Goal: Task Accomplishment & Management: Complete application form

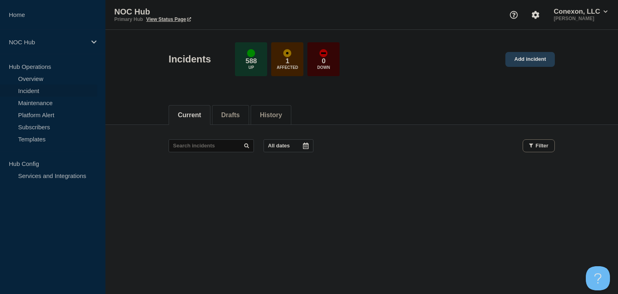
click at [540, 64] on link "Add incident" at bounding box center [529, 59] width 49 height 15
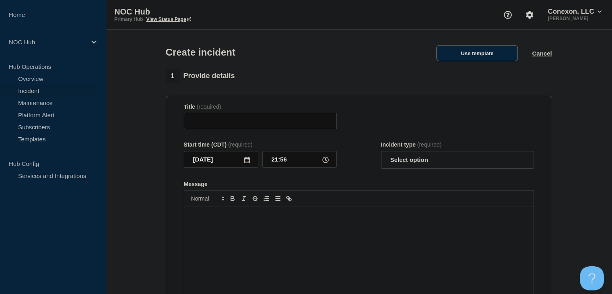
click at [496, 51] on button "Use template" at bounding box center [477, 53] width 82 height 16
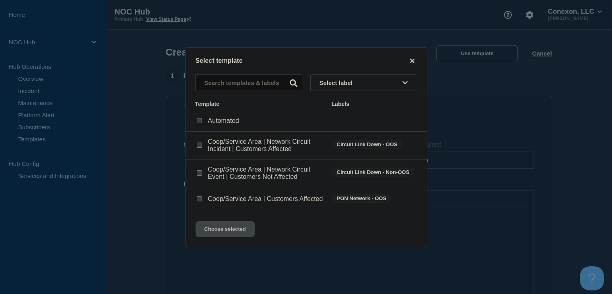
click at [200, 171] on input "Coop/Service Area | Network Circuit Event | Customers Not Affected checkbox" at bounding box center [199, 172] width 5 height 5
checkbox input "true"
click at [229, 232] on button "Choose selected" at bounding box center [225, 229] width 59 height 16
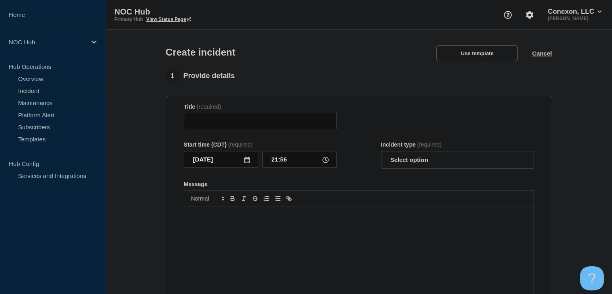
type input "Coop/Service Area | Network Circuit Event | Customers Not Affected"
select select "investigating"
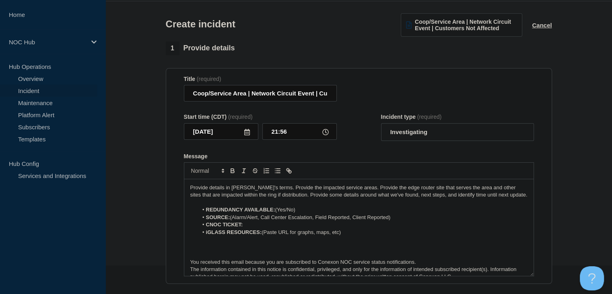
scroll to position [40, 0]
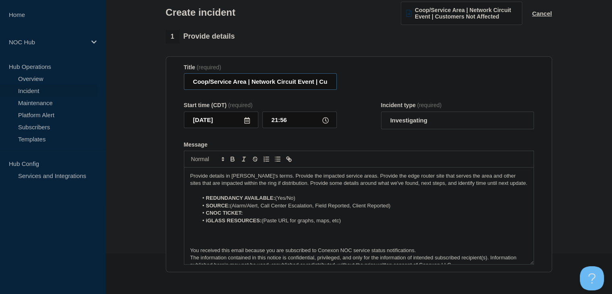
drag, startPoint x: 246, startPoint y: 83, endPoint x: 139, endPoint y: 90, distance: 107.6
click at [139, 90] on section "1 Provide details Title (required) Coop/Service Area | Network Circuit Event | …" at bounding box center [358, 260] width 507 height 461
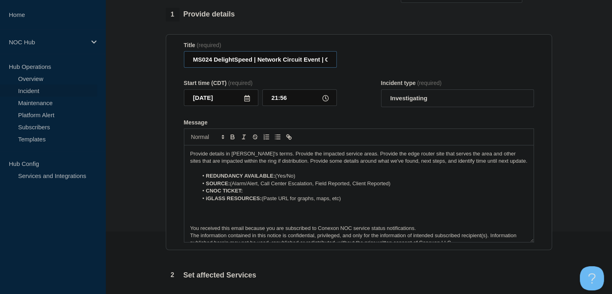
scroll to position [80, 0]
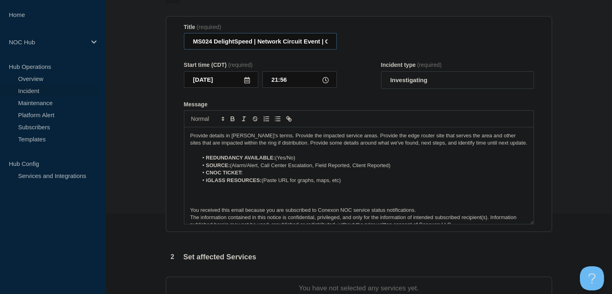
type input "MS024 DelightSpeed | Network Circuit Event | Customers Not Affected"
click at [410, 80] on select "Select option Investigating Identified Monitoring" at bounding box center [457, 80] width 153 height 18
click at [381, 73] on select "Select option Investigating Identified Monitoring" at bounding box center [457, 80] width 153 height 18
click at [303, 157] on li "REDUNDANCY AVAILABLE: (Yes/No)" at bounding box center [363, 157] width 330 height 7
drag, startPoint x: 402, startPoint y: 169, endPoint x: 262, endPoint y: 171, distance: 140.0
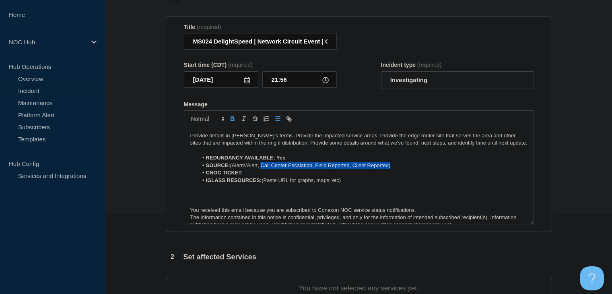
click at [262, 169] on li "SOURCE: (Alarm/Alert, Call Center Escalation, Field Reported, Client Reported)" at bounding box center [363, 165] width 330 height 7
click at [231, 166] on li "SOURCE: (Alarm/Alert" at bounding box center [363, 165] width 330 height 7
click at [232, 167] on li "SOURCE: (Alarm/Alert" at bounding box center [363, 165] width 330 height 7
click at [253, 176] on li "CNOC TICKET:" at bounding box center [363, 172] width 330 height 7
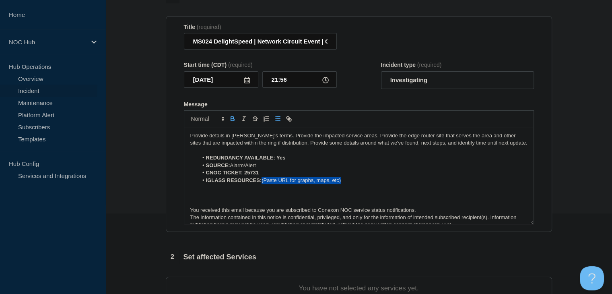
drag, startPoint x: 357, startPoint y: 180, endPoint x: 263, endPoint y: 179, distance: 94.2
click at [263, 179] on li "iGLASS RESOURCES: (Paste URL for graphs, maps, etc)" at bounding box center [363, 180] width 330 height 7
drag, startPoint x: 314, startPoint y: 182, endPoint x: 264, endPoint y: 182, distance: 50.3
click at [264, 182] on li "iGLASS RESOURCES: Bandwidth Graph" at bounding box center [363, 180] width 330 height 7
click at [231, 122] on icon "Toggle bold text" at bounding box center [232, 118] width 7 height 7
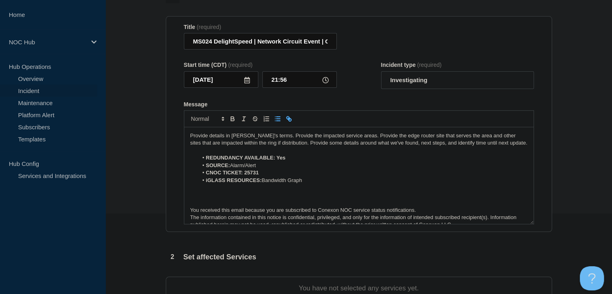
click at [288, 119] on icon "Toggle link" at bounding box center [287, 117] width 3 height 3
paste input "[URL][DOMAIN_NAME]"
type input "[URL][DOMAIN_NAME]"
click at [335, 197] on link at bounding box center [331, 195] width 19 height 6
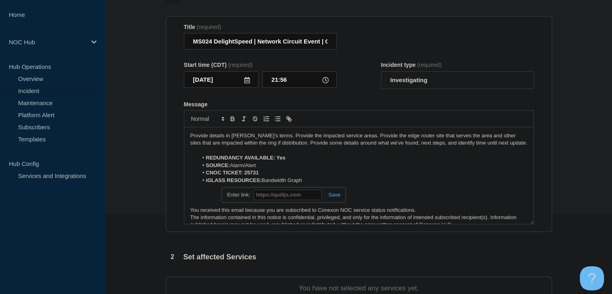
scroll to position [0, 0]
click at [291, 181] on link "Bandwidth Graph" at bounding box center [282, 180] width 40 height 6
click at [291, 198] on link "[URL][DOMAIN_NAME]" at bounding box center [263, 195] width 55 height 10
click at [310, 165] on li "SOURCE: Alarm/Alert" at bounding box center [363, 165] width 330 height 7
drag, startPoint x: 263, startPoint y: 174, endPoint x: 244, endPoint y: 176, distance: 19.0
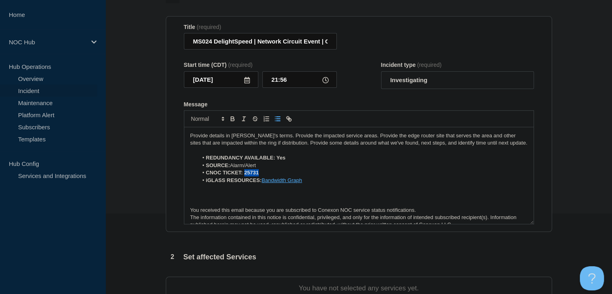
click at [244, 176] on li "CNOC TICKET: 25731" at bounding box center [363, 172] width 330 height 7
click at [231, 122] on icon "Toggle bold text" at bounding box center [232, 118] width 7 height 7
drag, startPoint x: 291, startPoint y: 162, endPoint x: 276, endPoint y: 162, distance: 14.5
click at [276, 161] on li "REDUNDANCY AVAILABLE: Yes" at bounding box center [363, 157] width 330 height 7
click at [233, 120] on icon "Toggle bold text" at bounding box center [232, 118] width 7 height 7
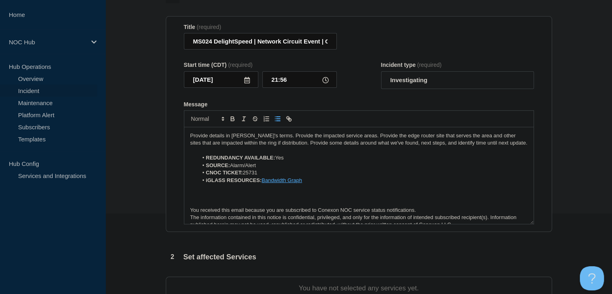
click at [318, 142] on p "Provide details in [PERSON_NAME]'s terms. Provide the impacted service areas. P…" at bounding box center [358, 139] width 337 height 15
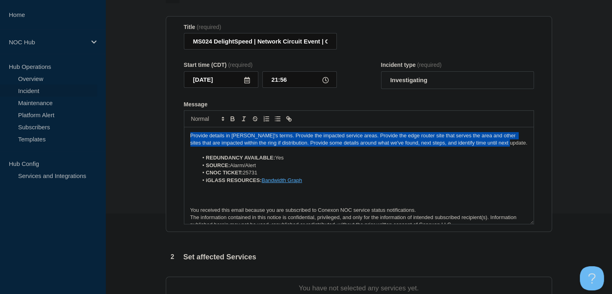
drag, startPoint x: 506, startPoint y: 142, endPoint x: 155, endPoint y: 135, distance: 351.0
click at [155, 135] on section "1 Provide details Title (required) MS024 DelightSpeed | Network Circuit Event |…" at bounding box center [358, 220] width 507 height 461
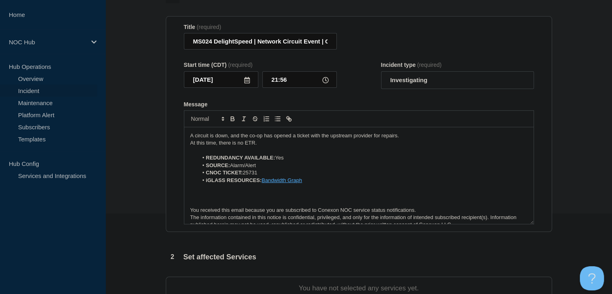
scroll to position [241, 0]
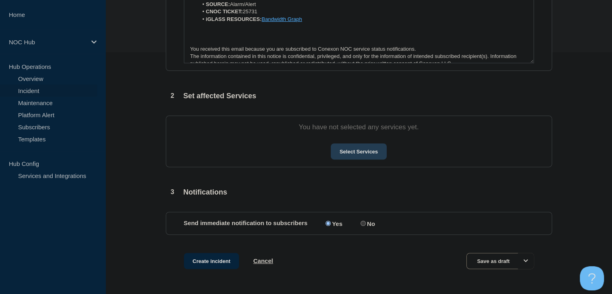
click at [359, 154] on button "Select Services" at bounding box center [359, 151] width 56 height 16
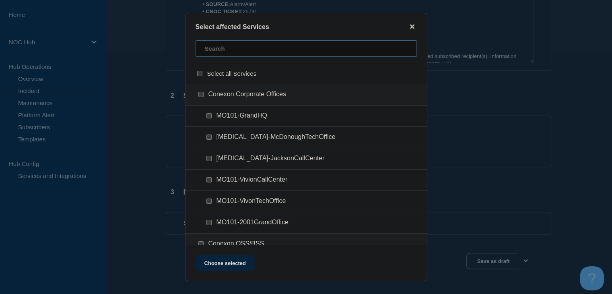
click at [235, 52] on input "text" at bounding box center [306, 48] width 221 height 16
type input "ms024"
click at [208, 138] on input "MS024-CARROLLTON checkbox" at bounding box center [208, 136] width 5 height 5
checkbox input "true"
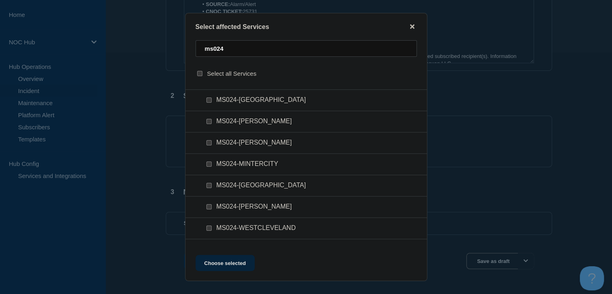
scroll to position [115, 0]
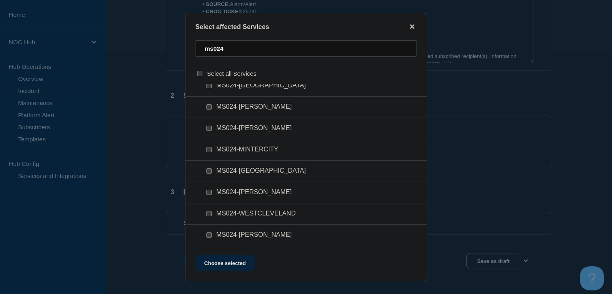
click at [208, 211] on input "MS024-WESTCLEVELAND checkbox" at bounding box center [208, 213] width 5 height 5
checkbox input "true"
click at [232, 261] on button "Choose selected" at bounding box center [225, 263] width 59 height 16
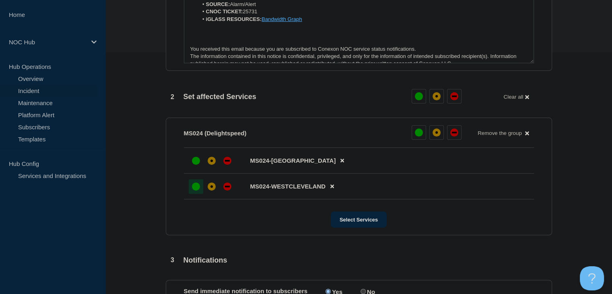
click at [198, 190] on div "up" at bounding box center [196, 186] width 8 height 8
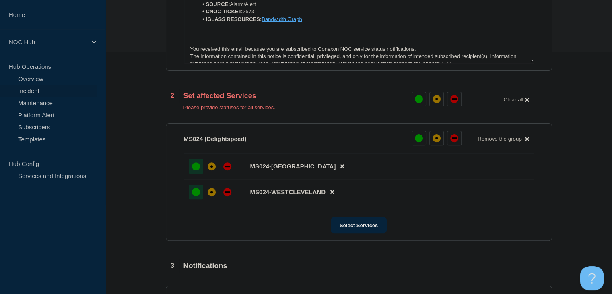
click at [195, 168] on div "up" at bounding box center [196, 166] width 8 height 8
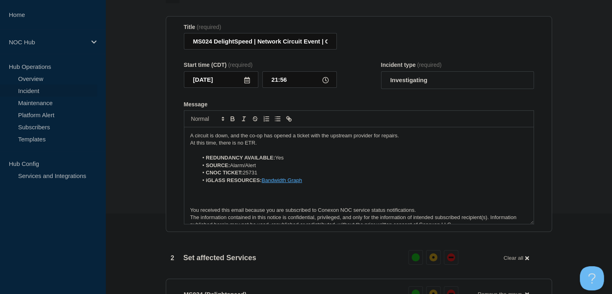
scroll to position [340, 0]
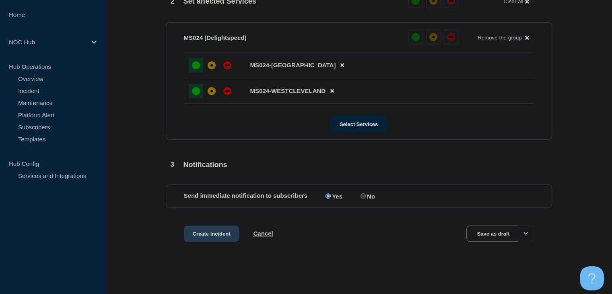
click at [198, 226] on button "Create incident" at bounding box center [212, 233] width 56 height 16
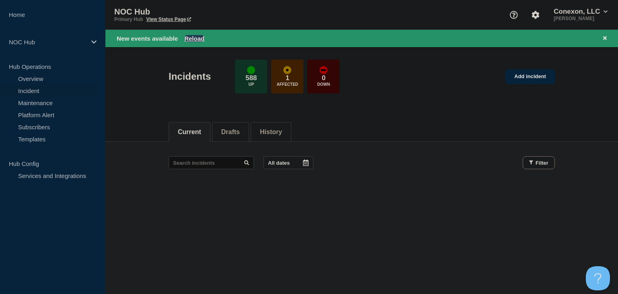
click at [197, 39] on button "Reload" at bounding box center [194, 38] width 20 height 7
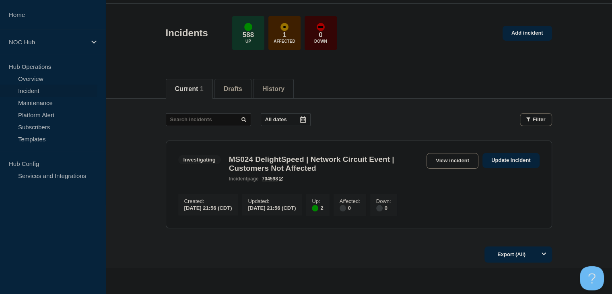
scroll to position [40, 0]
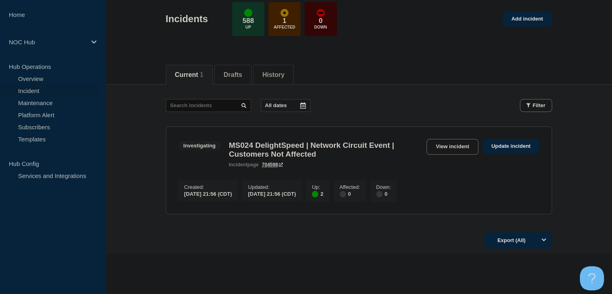
click at [440, 154] on div "Investigating MS024 DelightSpeed | Network Circuit Event | Customers Not Affect…" at bounding box center [358, 153] width 361 height 29
click at [440, 147] on link "View incident" at bounding box center [453, 147] width 52 height 16
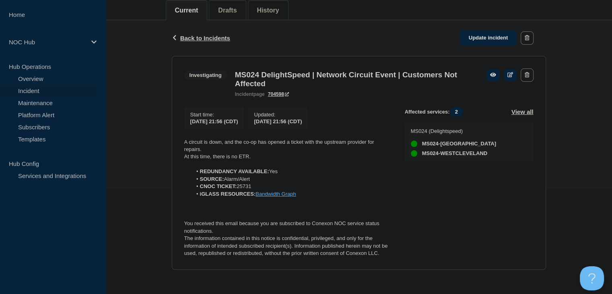
scroll to position [109, 0]
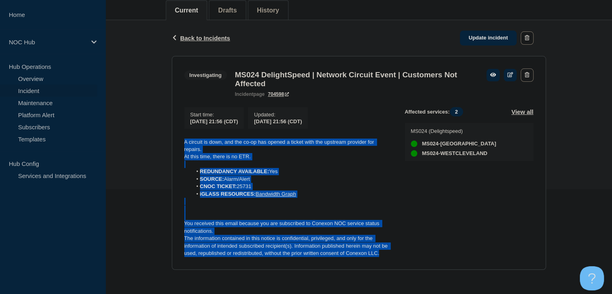
drag, startPoint x: 391, startPoint y: 256, endPoint x: 155, endPoint y: 130, distance: 267.9
click at [155, 130] on div "Back Back to Incidents Update incident Investigating MS024 DelightSpeed | Netwo…" at bounding box center [358, 151] width 507 height 262
copy div "A circuit is down, and the co-op has opened a ticket with the upstream provider…"
click at [479, 33] on link "Update incident" at bounding box center [488, 38] width 57 height 15
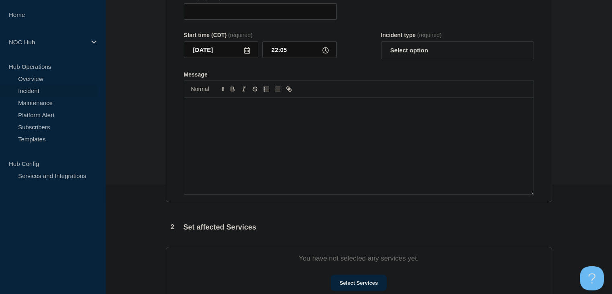
type input "MS024 DelightSpeed | Network Circuit Event | Customers Not Affected"
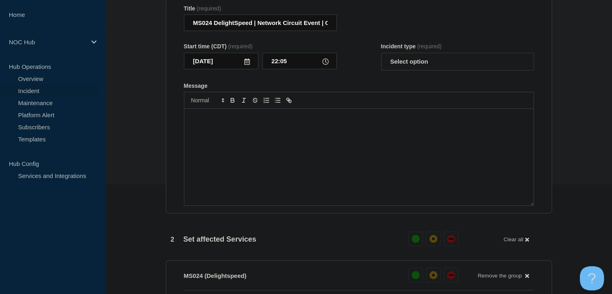
click at [306, 153] on div "Message" at bounding box center [358, 157] width 349 height 97
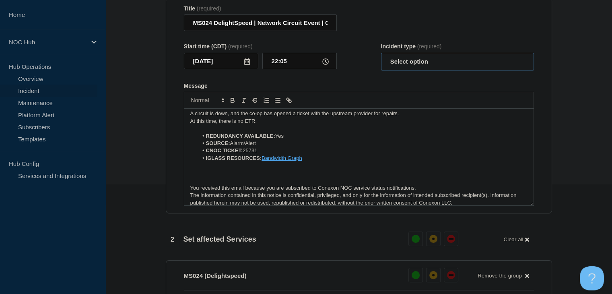
click at [430, 67] on select "Select option Investigating Identified Monitoring Resolved" at bounding box center [457, 62] width 153 height 18
select select "monitoring"
click at [381, 58] on select "Select option Investigating Identified Monitoring Resolved" at bounding box center [457, 62] width 153 height 18
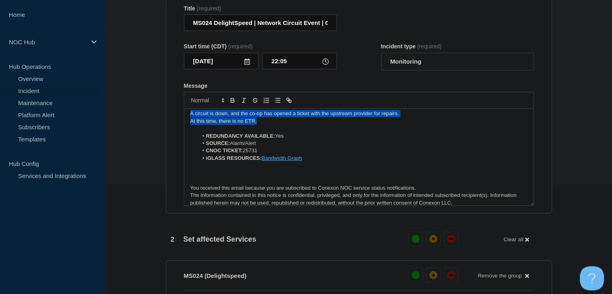
scroll to position [0, 0]
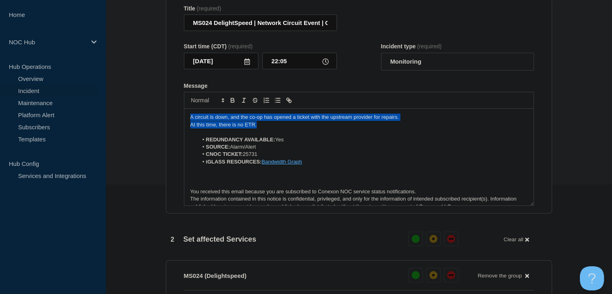
drag, startPoint x: 262, startPoint y: 125, endPoint x: 121, endPoint y: 105, distance: 142.2
click at [121, 105] on section "1 Provide details Title (required) MS024 DelightSpeed | Network Circuit Event |…" at bounding box center [358, 268] width 507 height 594
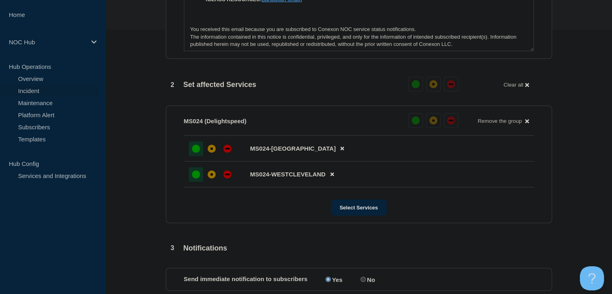
scroll to position [401, 0]
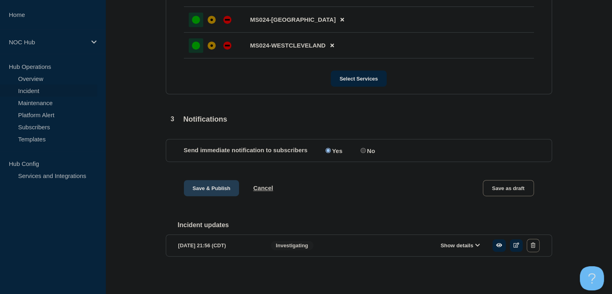
click at [213, 192] on button "Save & Publish" at bounding box center [212, 188] width 56 height 16
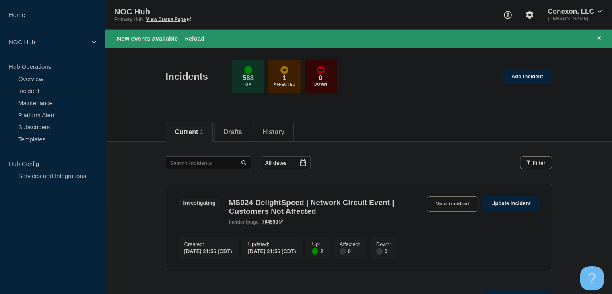
click at [200, 33] on div "New events available Reload" at bounding box center [358, 38] width 507 height 17
click at [197, 37] on button "Reload" at bounding box center [194, 38] width 20 height 7
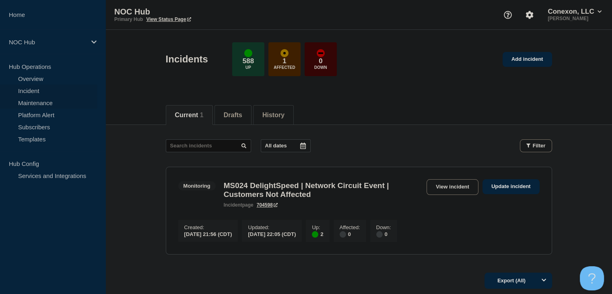
click at [21, 99] on link "Maintenance" at bounding box center [48, 103] width 97 height 12
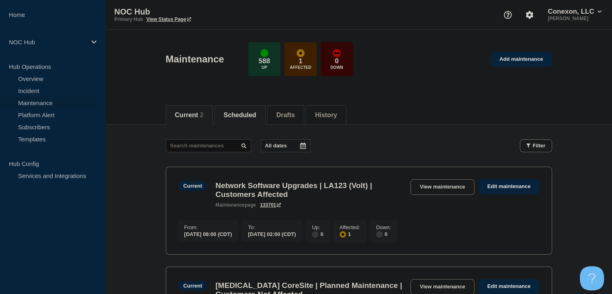
click at [246, 114] on button "Scheduled" at bounding box center [240, 114] width 33 height 7
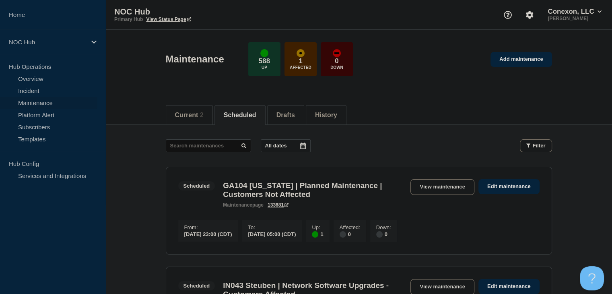
click at [281, 141] on button "All dates" at bounding box center [286, 145] width 50 height 13
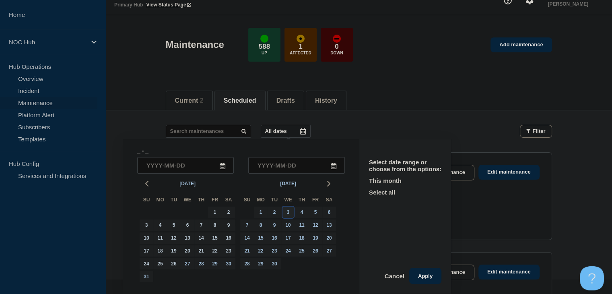
click at [289, 212] on div "3" at bounding box center [287, 211] width 11 height 11
click at [186, 165] on input "[DATE]" at bounding box center [185, 165] width 97 height 16
click at [277, 212] on div "2" at bounding box center [274, 211] width 11 height 11
type input "[DATE]"
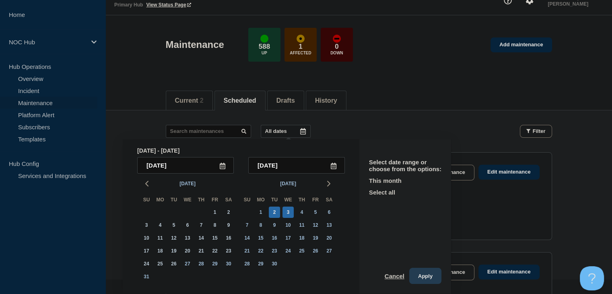
click at [423, 280] on button "Apply" at bounding box center [425, 276] width 32 height 16
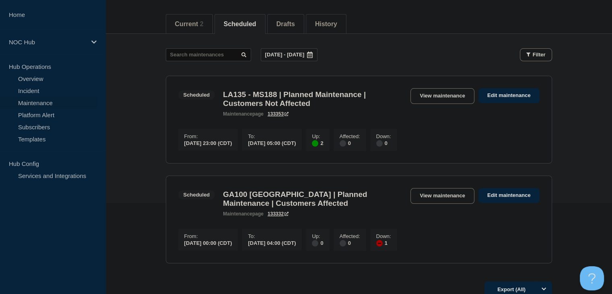
scroll to position [95, 0]
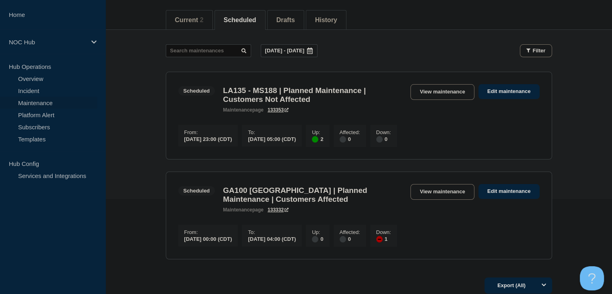
click at [313, 48] on icon at bounding box center [310, 50] width 6 height 6
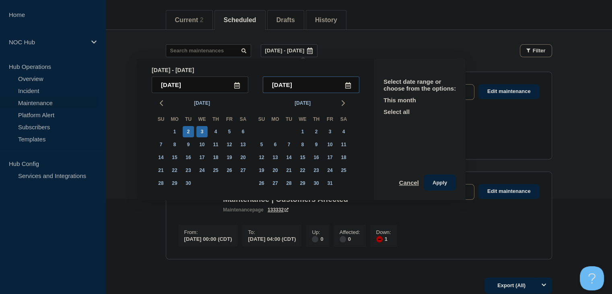
click at [316, 84] on input "[DATE]" at bounding box center [311, 84] width 97 height 16
click at [340, 131] on div "4" at bounding box center [343, 131] width 11 height 11
type input "[DATE]"
click at [212, 84] on input "[DATE]" at bounding box center [200, 84] width 97 height 16
click at [189, 129] on div "2" at bounding box center [188, 131] width 11 height 11
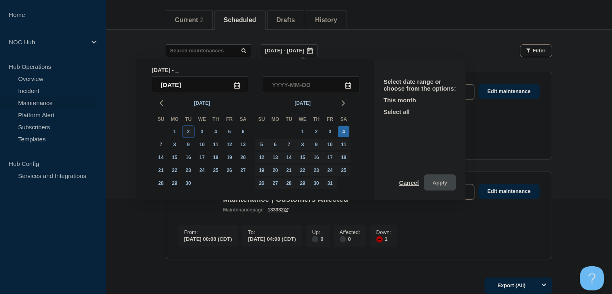
type input "[DATE]"
click at [308, 82] on input "[DATE]" at bounding box center [311, 84] width 97 height 16
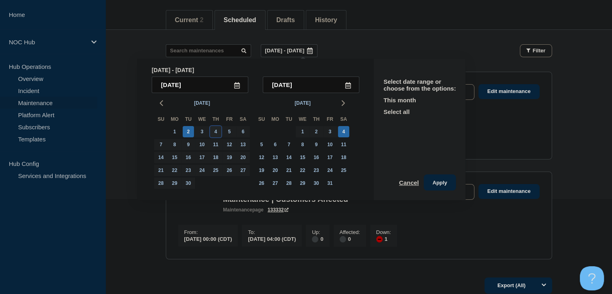
click at [215, 132] on div "4" at bounding box center [215, 131] width 11 height 11
type input "[DATE]"
click at [213, 88] on input "[DATE]" at bounding box center [200, 84] width 97 height 16
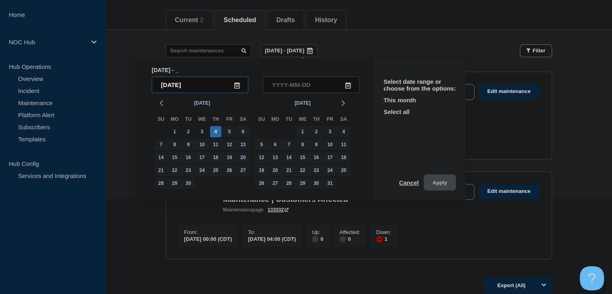
type input "____-__-__"
click at [199, 133] on div "3" at bounding box center [201, 131] width 11 height 11
type input "[DATE]"
click at [196, 86] on input "[DATE]" at bounding box center [200, 84] width 97 height 16
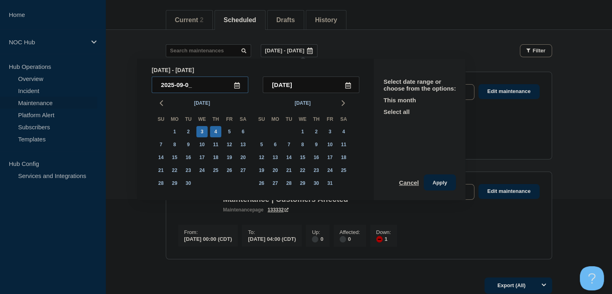
type input "[DATE]"
click at [369, 46] on div "[DATE] - [DATE] [DATE] - [DATE] [DATE] 2025-09-[DATE] Mo Tu We Th Fr Sa 31 1 2 …" at bounding box center [359, 50] width 386 height 13
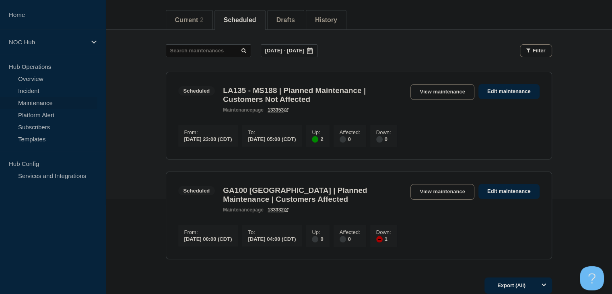
click at [317, 52] on div at bounding box center [310, 51] width 14 height 12
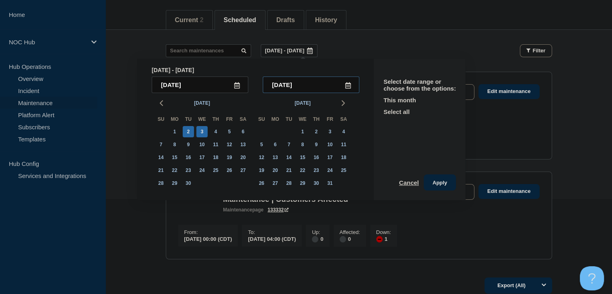
click at [308, 85] on input "[DATE]" at bounding box center [311, 84] width 97 height 16
type input "[DATE]"
click at [355, 60] on div "[DATE] - [DATE] [DATE] 2025-09-[DATE] Mo Tu We Th Fr Sa 31 1 2 3 4 5 6 7 8 9 10…" at bounding box center [255, 129] width 237 height 141
click at [200, 201] on div "Scheduled GA100 Box Springs | Planned Maintenance | Customers Affected maintena…" at bounding box center [292, 198] width 229 height 29
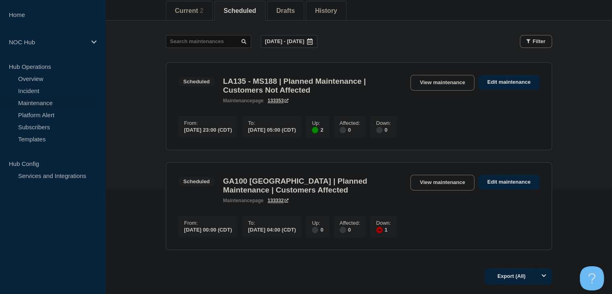
scroll to position [14, 0]
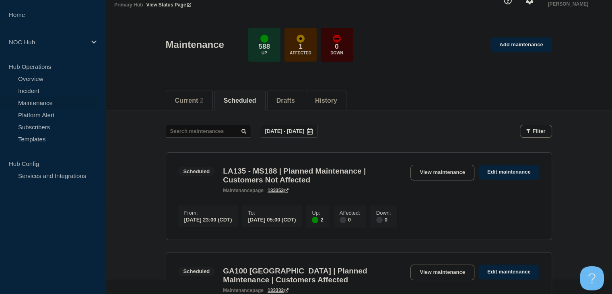
click at [285, 129] on p "[DATE] - [DATE]" at bounding box center [284, 131] width 39 height 6
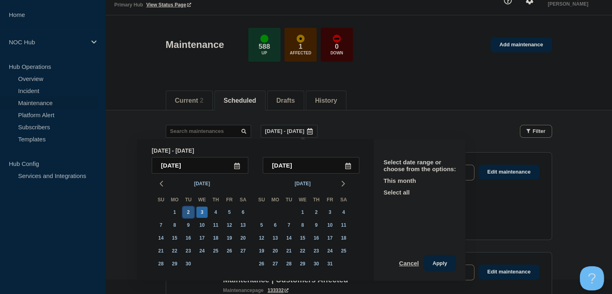
click at [189, 213] on div "2" at bounding box center [188, 211] width 11 height 11
type input "[DATE]"
click at [218, 214] on div "4" at bounding box center [215, 211] width 11 height 11
type input "[DATE]"
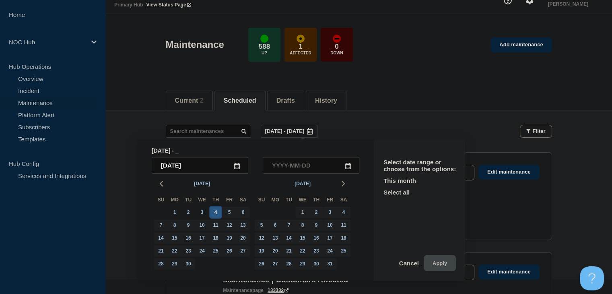
click at [218, 214] on div "4" at bounding box center [215, 211] width 11 height 11
type input "[DATE]"
click at [218, 214] on div "4" at bounding box center [215, 211] width 11 height 11
type input "[DATE]"
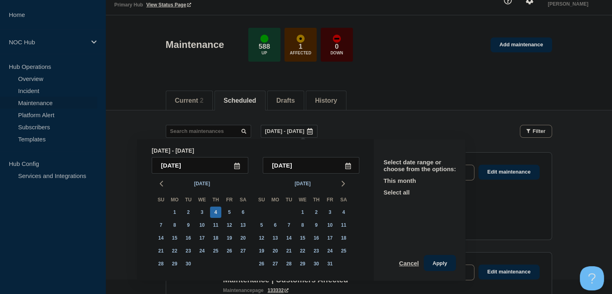
click at [194, 212] on div "2" at bounding box center [188, 212] width 14 height 13
click at [190, 213] on div "2" at bounding box center [188, 211] width 11 height 11
type input "[DATE]"
click at [190, 213] on div "2" at bounding box center [188, 211] width 11 height 11
type input "[DATE]"
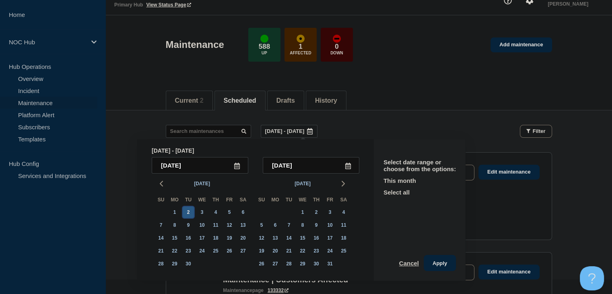
click at [190, 213] on div "2" at bounding box center [188, 211] width 11 height 11
click at [136, 157] on main "[DATE] - [DATE] [DATE] - _ 2025-09-[DATE] Mo Tu We Th Fr Sa 31 1 2 3 4 5 6 7 8 …" at bounding box center [358, 230] width 507 height 241
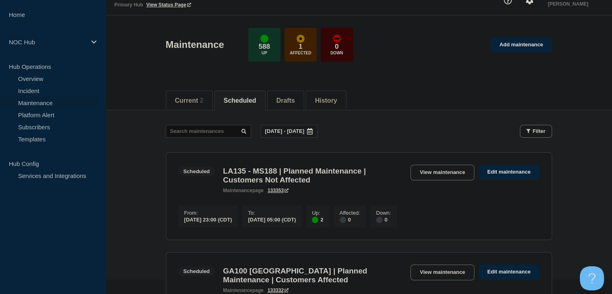
click at [282, 132] on p "[DATE] - [DATE]" at bounding box center [284, 131] width 39 height 6
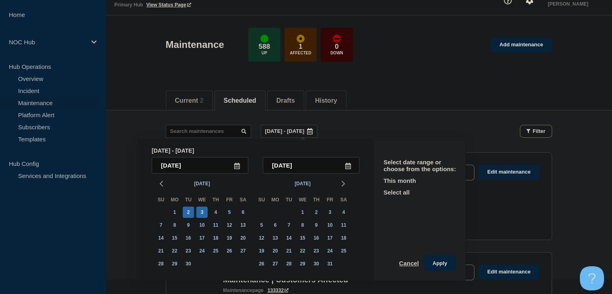
click at [282, 132] on p "[DATE] - [DATE]" at bounding box center [284, 131] width 39 height 6
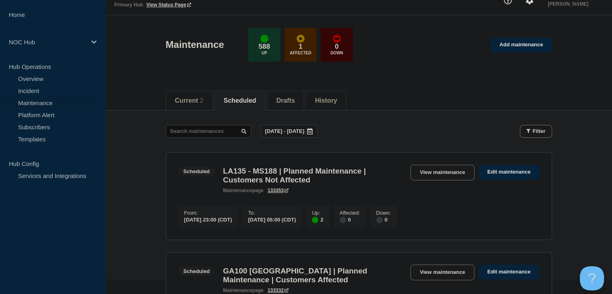
click at [282, 129] on p "[DATE] - [DATE]" at bounding box center [284, 131] width 39 height 6
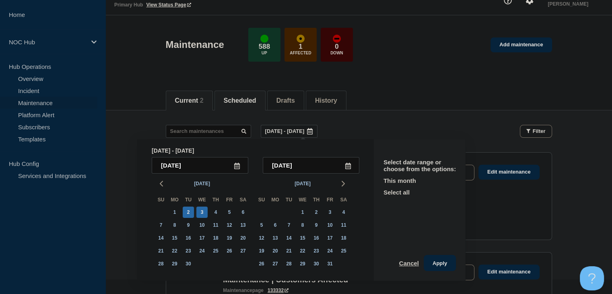
click at [192, 103] on button "Current 2" at bounding box center [189, 100] width 29 height 7
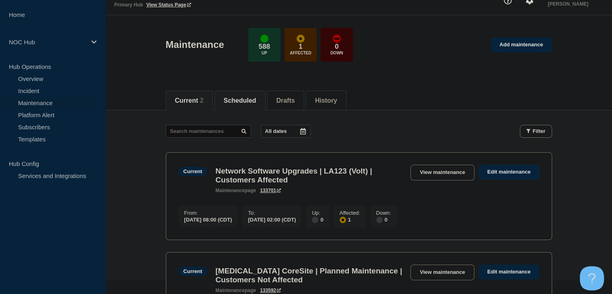
click at [245, 97] on button "Scheduled" at bounding box center [240, 100] width 33 height 7
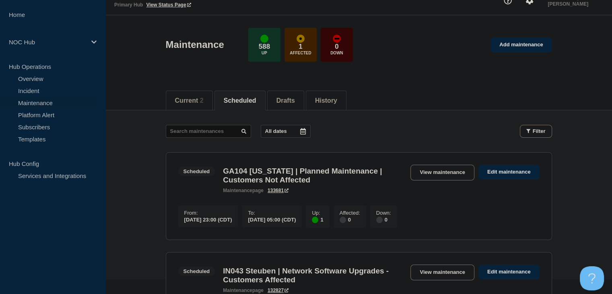
click at [288, 130] on button "All dates" at bounding box center [286, 131] width 50 height 13
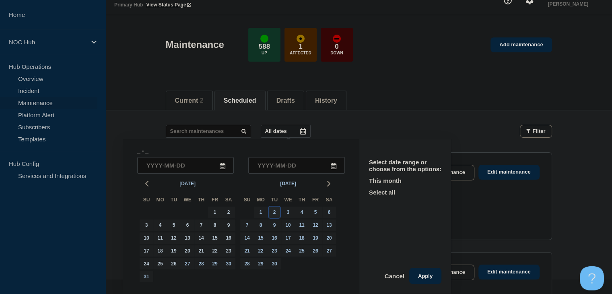
click at [277, 214] on div "2" at bounding box center [274, 211] width 11 height 11
type input "[DATE]"
click at [302, 216] on div "4" at bounding box center [301, 211] width 11 height 11
type input "[DATE]"
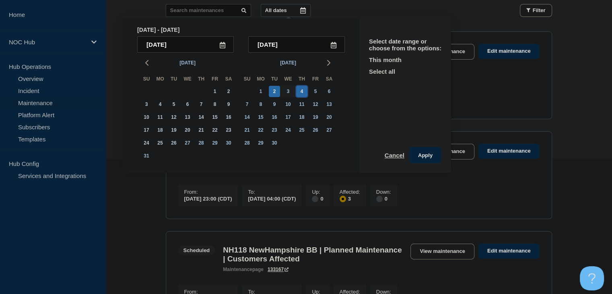
scroll to position [95, 0]
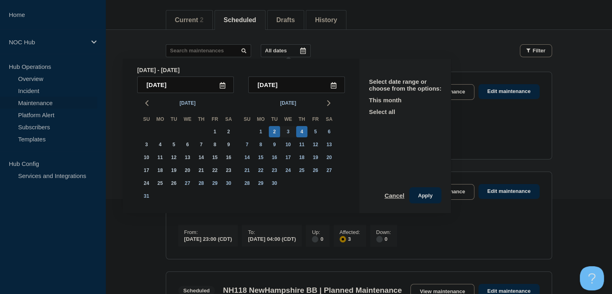
click at [374, 45] on div "All dates [DATE] - [DATE] [DATE] 2025-09-[DATE] Mo Tu We Th Fr Sa 27 28 29 30 3…" at bounding box center [359, 50] width 386 height 13
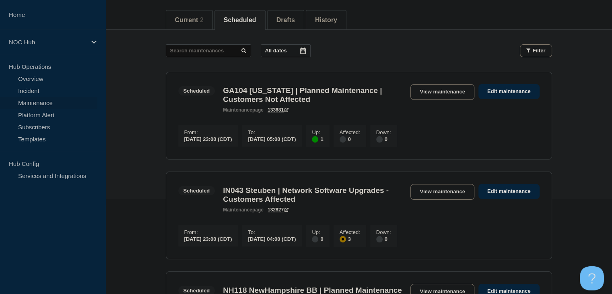
click at [295, 56] on button "All dates" at bounding box center [286, 50] width 50 height 13
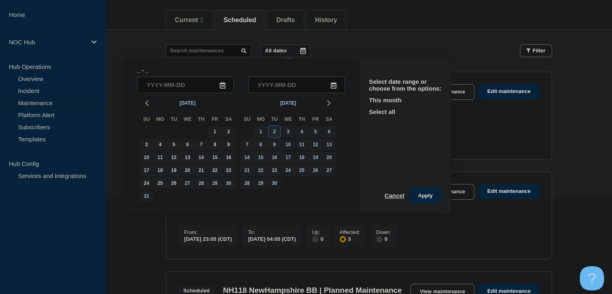
click at [274, 129] on div "2" at bounding box center [274, 131] width 11 height 11
type input "[DATE]"
click at [304, 134] on div "4" at bounding box center [301, 131] width 11 height 11
type input "[DATE]"
click at [420, 198] on button "Apply" at bounding box center [425, 195] width 32 height 16
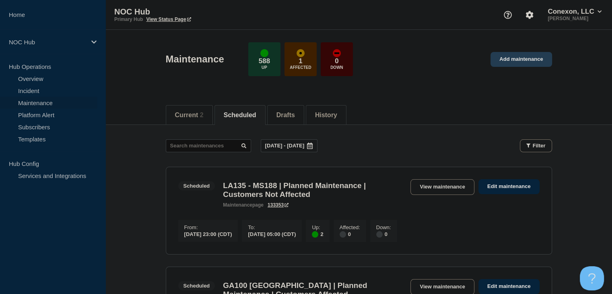
click at [535, 60] on link "Add maintenance" at bounding box center [521, 59] width 61 height 15
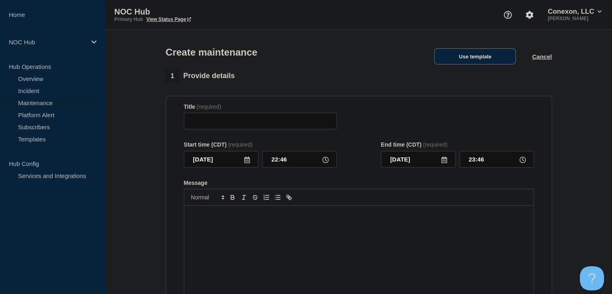
click at [500, 57] on button "Use template" at bounding box center [475, 56] width 82 height 16
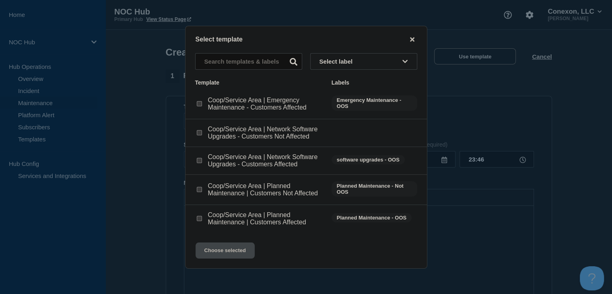
click at [204, 218] on div "Coop/Service Area | Planned Maintenance | Customers Affected" at bounding box center [259, 218] width 128 height 14
drag, startPoint x: 200, startPoint y: 218, endPoint x: 222, endPoint y: 256, distance: 42.9
click at [200, 219] on input "Coop/Service Area | Planned Maintenance | Customers Affected checkbox" at bounding box center [199, 218] width 5 height 5
checkbox input "true"
click at [223, 256] on button "Choose selected" at bounding box center [225, 250] width 59 height 16
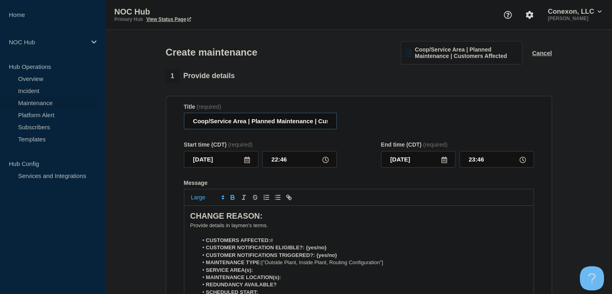
drag, startPoint x: 247, startPoint y: 124, endPoint x: 179, endPoint y: 124, distance: 68.0
click at [179, 124] on section "Title (required) Coop/Service Area | Planned Maintenance | Customers Affected S…" at bounding box center [359, 211] width 386 height 231
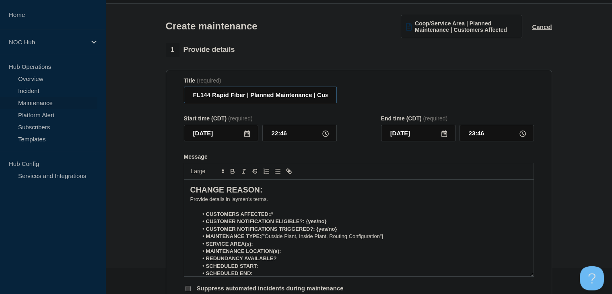
scroll to position [40, 0]
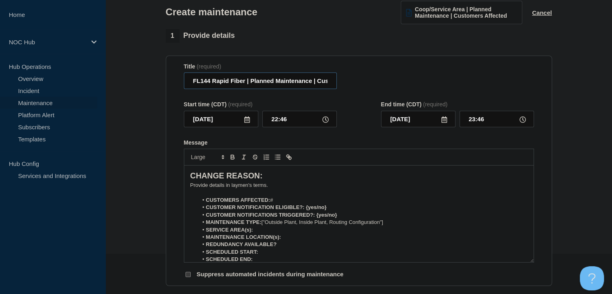
type input "FL144 Rapid Fiber | Planned Maintenance | Customers Affected"
click at [252, 124] on input "[DATE]" at bounding box center [221, 119] width 74 height 16
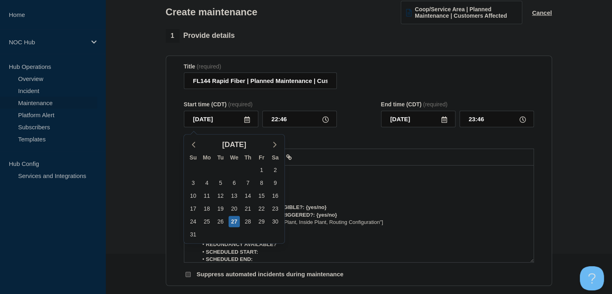
click at [249, 123] on icon at bounding box center [247, 119] width 6 height 6
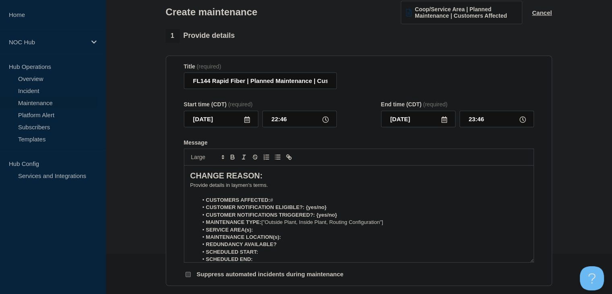
click at [249, 123] on icon at bounding box center [247, 119] width 6 height 6
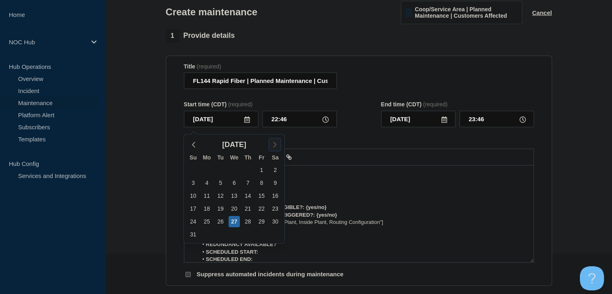
click at [274, 144] on icon "button" at bounding box center [275, 145] width 10 height 10
click at [234, 169] on div "3" at bounding box center [234, 169] width 11 height 11
type input "[DATE]"
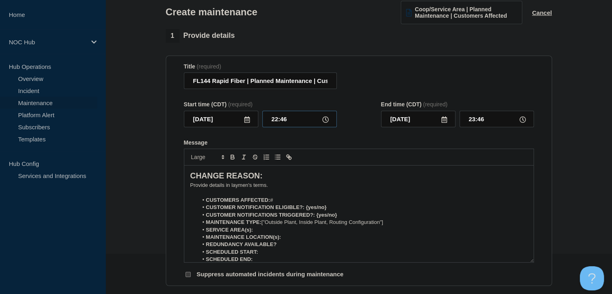
click at [280, 122] on input "22:46" at bounding box center [299, 119] width 74 height 16
type input "23:00"
type input "[DATE]"
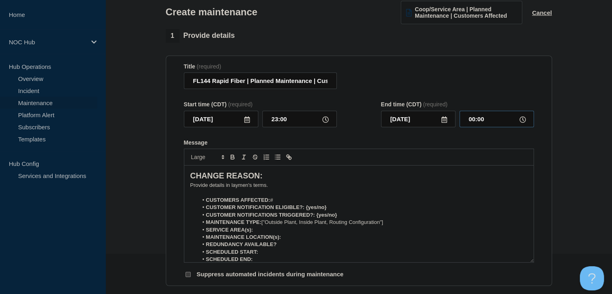
click at [477, 124] on input "00:00" at bounding box center [497, 119] width 74 height 16
type input "05:00"
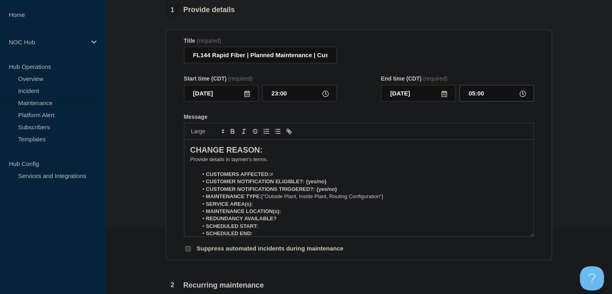
scroll to position [80, 0]
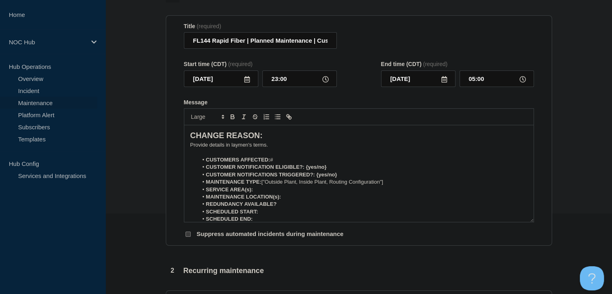
click at [273, 160] on li "CUSTOMERS AFFECTED: #" at bounding box center [363, 159] width 330 height 7
drag, startPoint x: 331, startPoint y: 170, endPoint x: 308, endPoint y: 171, distance: 23.0
click at [308, 171] on li "CUSTOMER NOTIFICATION ELIGIBLE?: {yes/no}" at bounding box center [363, 166] width 330 height 7
drag, startPoint x: 339, startPoint y: 175, endPoint x: 350, endPoint y: 179, distance: 11.5
click at [318, 177] on li "CUSTOMER NOTIFICATIONS TRIGGERED?: {yes/no}" at bounding box center [363, 174] width 330 height 7
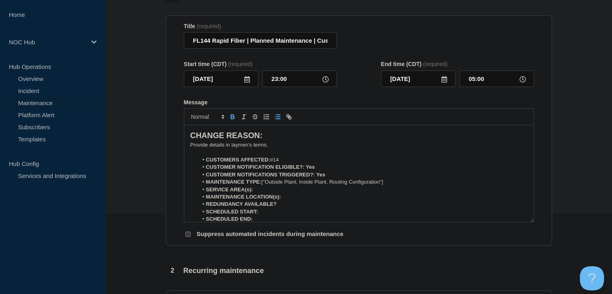
click at [390, 185] on li "MAINTENANCE TYPE: ["Outside Plant, Inside Plant, Routing Configuration"]" at bounding box center [363, 181] width 330 height 7
drag, startPoint x: 301, startPoint y: 186, endPoint x: 262, endPoint y: 186, distance: 38.6
click at [262, 185] on li "MAINTENANCE TYPE: ["Outside Plant, Inside Plant, Routing Configuration" at bounding box center [363, 181] width 330 height 7
click at [262, 185] on li "MAINTENANCE TYPE: I nside Plant, Routing Configuration" at bounding box center [363, 181] width 330 height 7
click at [231, 117] on icon "Toggle bold text" at bounding box center [232, 116] width 3 height 2
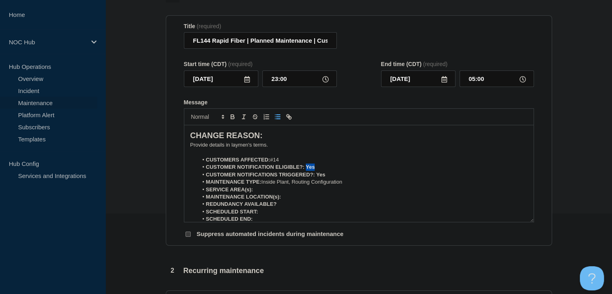
drag, startPoint x: 318, startPoint y: 169, endPoint x: 305, endPoint y: 170, distance: 12.5
click at [305, 170] on li "CUSTOMER NOTIFICATION ELIGIBLE?: Yes" at bounding box center [363, 166] width 330 height 7
click at [233, 117] on icon "Toggle bold text" at bounding box center [232, 116] width 3 height 2
drag, startPoint x: 326, startPoint y: 177, endPoint x: 316, endPoint y: 177, distance: 9.3
click at [316, 177] on li "CUSTOMER NOTIFICATIONS TRIGGERED?: Yes" at bounding box center [363, 174] width 330 height 7
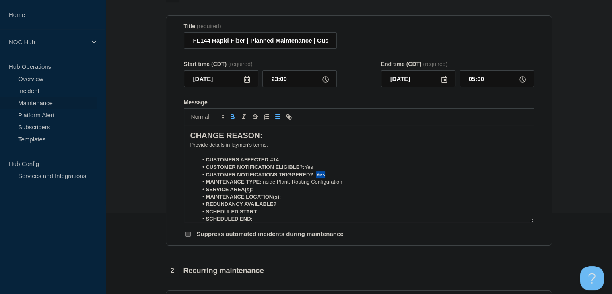
click at [237, 119] on button "Toggle bold text" at bounding box center [232, 117] width 11 height 10
click at [278, 192] on li "SERVICE AREA(s):" at bounding box center [363, 189] width 330 height 7
click at [303, 200] on li "MAINTENANCE LOCATION(s):" at bounding box center [363, 196] width 330 height 7
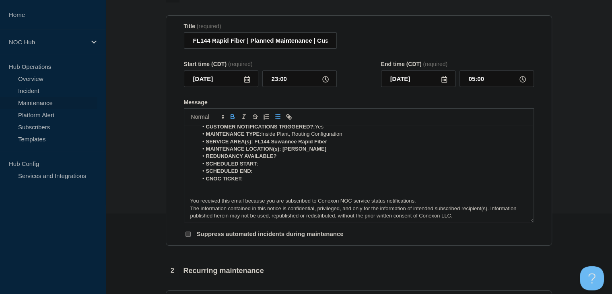
scroll to position [50, 0]
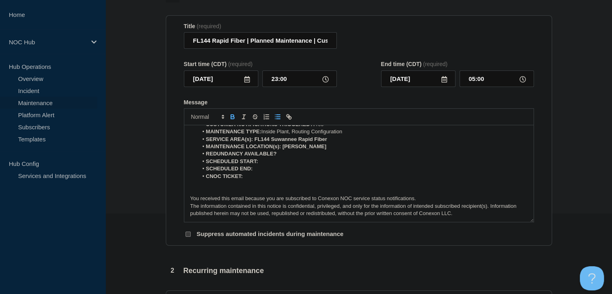
click at [291, 157] on li "REDUNDANCY AVAILABLE?" at bounding box center [363, 153] width 330 height 7
click at [278, 164] on li "SCHEDULED START:" at bounding box center [363, 161] width 330 height 7
click at [265, 178] on li "CNOC TICKET:" at bounding box center [363, 176] width 330 height 7
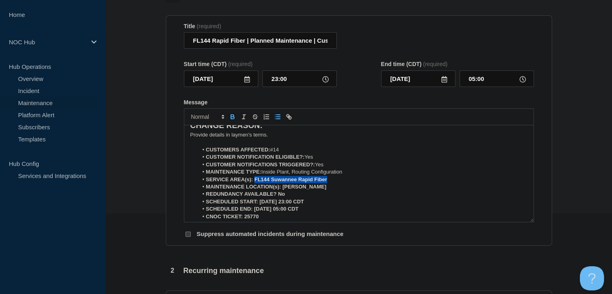
drag, startPoint x: 332, startPoint y: 182, endPoint x: 254, endPoint y: 182, distance: 77.3
click at [254, 182] on li "SERVICE AREA(s): FL144 Suwannee Rapid Fiber" at bounding box center [363, 179] width 330 height 7
click at [230, 119] on icon "Toggle bold text" at bounding box center [232, 116] width 7 height 7
drag, startPoint x: 300, startPoint y: 189, endPoint x: 282, endPoint y: 189, distance: 17.3
click at [282, 189] on li "MAINTENANCE LOCATION(s): [PERSON_NAME]" at bounding box center [363, 186] width 330 height 7
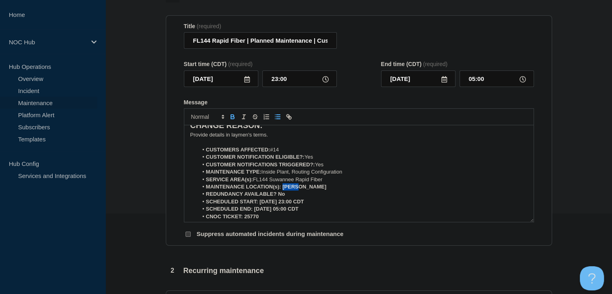
click at [231, 117] on icon "Toggle bold text" at bounding box center [232, 116] width 3 height 2
drag, startPoint x: 286, startPoint y: 198, endPoint x: 278, endPoint y: 199, distance: 8.1
click at [278, 198] on li "REDUNDANCY AVAILABLE? No" at bounding box center [363, 193] width 330 height 7
click at [231, 119] on icon "Toggle bold text" at bounding box center [232, 118] width 3 height 2
drag, startPoint x: 322, startPoint y: 205, endPoint x: 258, endPoint y: 206, distance: 64.0
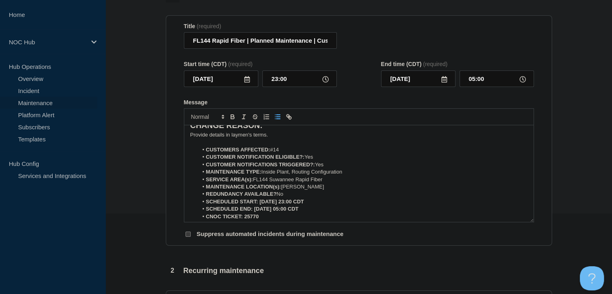
click at [258, 205] on li "SCHEDULED START: [DATE] 23:00 CDT" at bounding box center [363, 201] width 330 height 7
click at [232, 119] on icon "Toggle bold text" at bounding box center [232, 118] width 3 height 2
drag, startPoint x: 312, startPoint y: 211, endPoint x: 253, endPoint y: 211, distance: 59.6
click at [253, 211] on li "SCHEDULED END: [DATE] 05:00 CDT" at bounding box center [363, 208] width 330 height 7
click at [234, 119] on icon "Toggle bold text" at bounding box center [232, 116] width 7 height 7
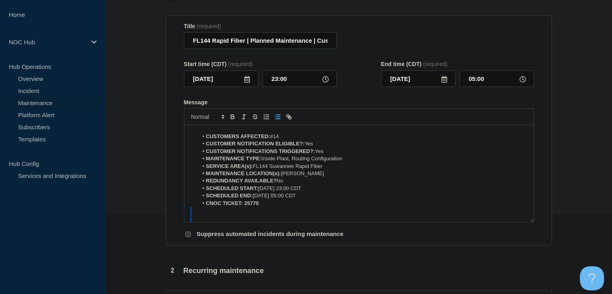
scroll to position [28, 0]
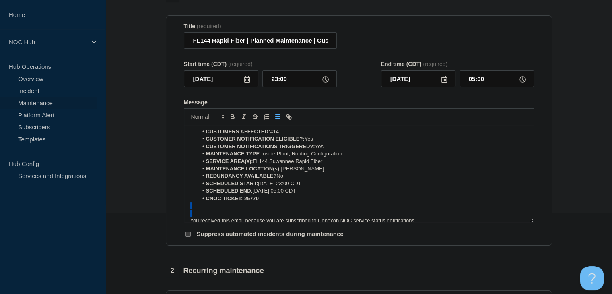
drag, startPoint x: 264, startPoint y: 218, endPoint x: 246, endPoint y: 218, distance: 17.3
click at [246, 218] on div "CHANGE REASON: ﻿Provide details in laymen's terms. CUSTOMERS AFFECTED: #14 CUST…" at bounding box center [358, 173] width 349 height 97
click at [246, 217] on p "Message" at bounding box center [358, 213] width 337 height 7
click at [244, 205] on div "CHANGE REASON: ﻿Provide details in laymen's terms. CUSTOMERS AFFECTED: #14 CUST…" at bounding box center [358, 173] width 349 height 97
click at [232, 117] on icon "Toggle bold text" at bounding box center [232, 116] width 3 height 2
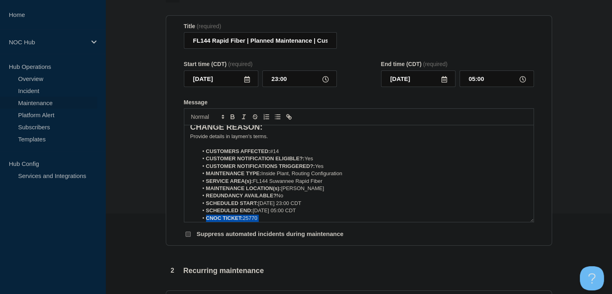
scroll to position [0, 0]
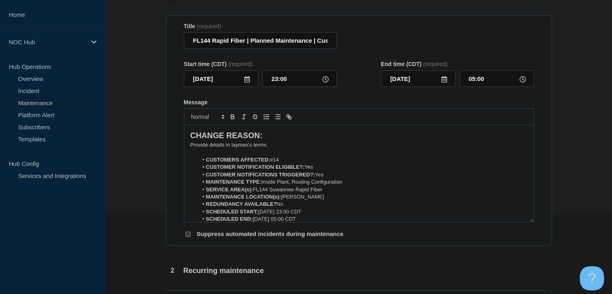
click at [237, 145] on p "﻿Provide details in laymen's terms." at bounding box center [358, 144] width 337 height 7
click at [267, 148] on p "﻿Provide details in laymen's terms." at bounding box center [358, 144] width 337 height 7
click at [264, 148] on p "﻿Provide details in laymen's terms." at bounding box center [358, 144] width 337 height 7
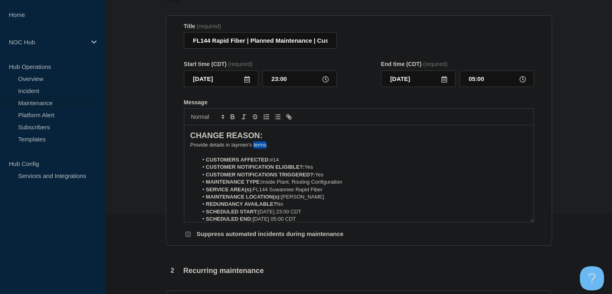
click at [264, 148] on p "﻿Provide details in laymen's terms." at bounding box center [358, 144] width 337 height 7
click at [317, 148] on p "The co-op and a network engineer will swap a card." at bounding box center [358, 144] width 337 height 7
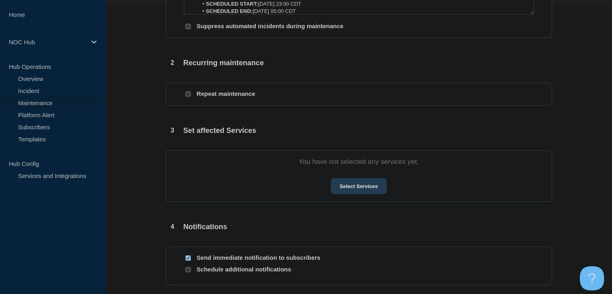
scroll to position [322, 0]
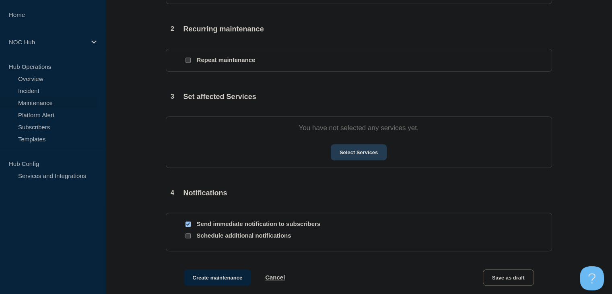
click at [369, 150] on button "Select Services" at bounding box center [359, 152] width 56 height 16
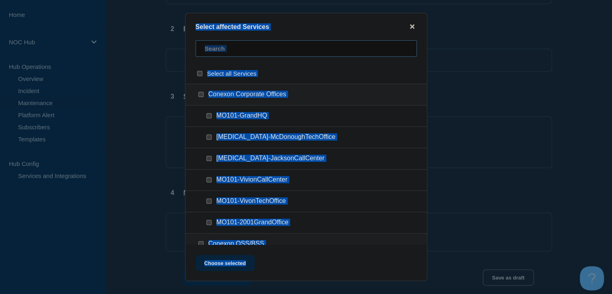
click at [238, 53] on input "text" at bounding box center [306, 48] width 221 height 16
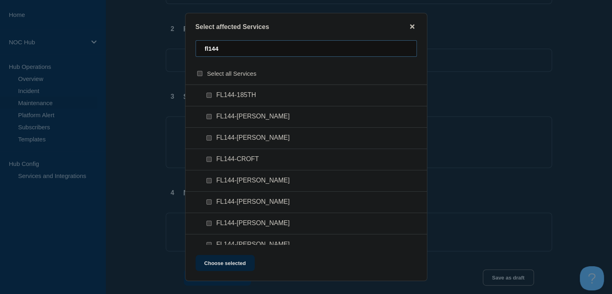
scroll to position [40, 0]
type input "fl144"
click at [210, 185] on input "FL144-JOHNS checkbox" at bounding box center [208, 181] width 5 height 5
checkbox input "true"
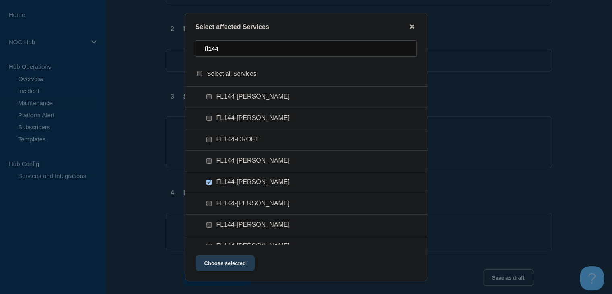
click at [213, 266] on button "Choose selected" at bounding box center [225, 263] width 59 height 16
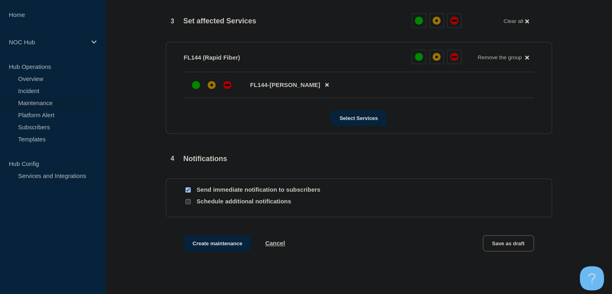
scroll to position [402, 0]
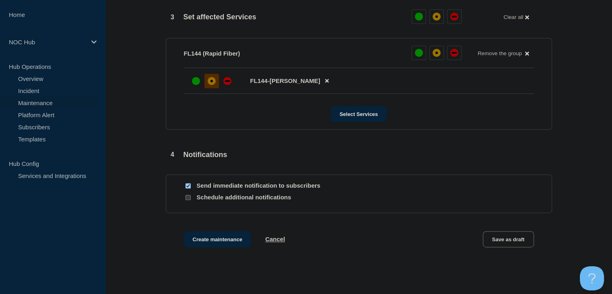
click at [212, 85] on div "affected" at bounding box center [212, 81] width 8 height 8
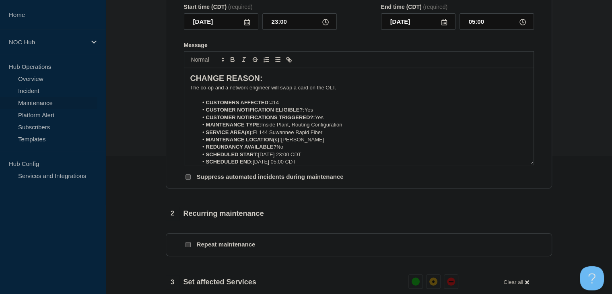
scroll to position [80, 0]
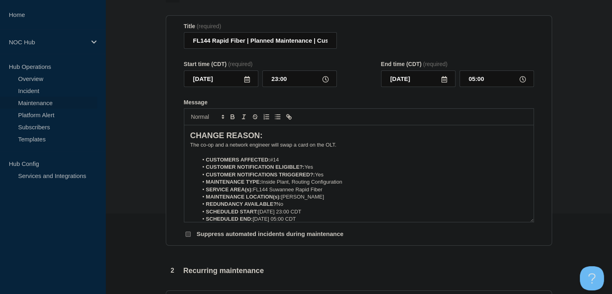
click at [350, 145] on p "The co-op and a network engineer will swap a card on the OLT." at bounding box center [358, 144] width 337 height 7
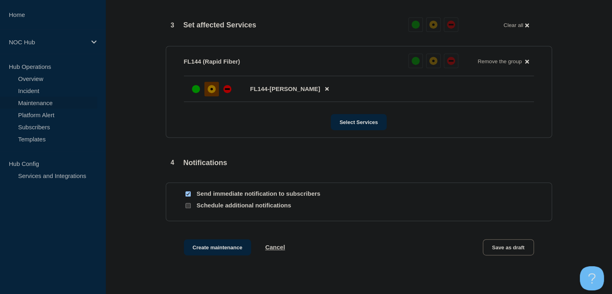
scroll to position [402, 0]
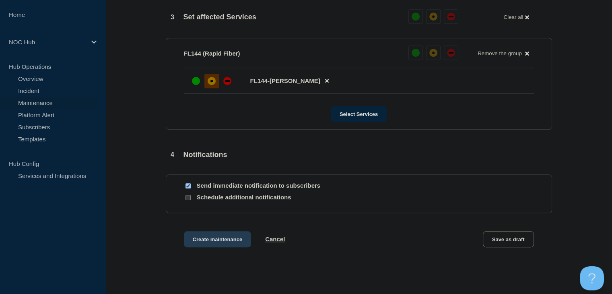
click at [218, 243] on button "Create maintenance" at bounding box center [218, 239] width 68 height 16
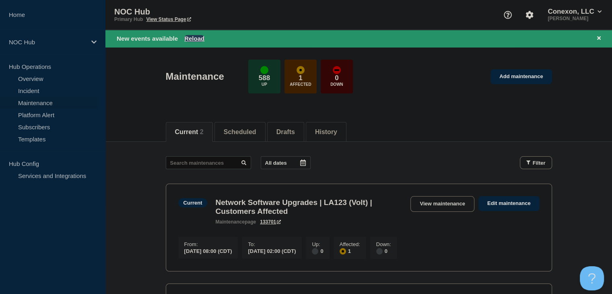
click at [200, 39] on button "Reload" at bounding box center [194, 38] width 20 height 7
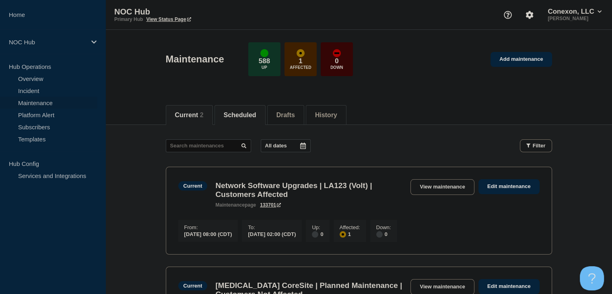
click at [248, 117] on button "Scheduled" at bounding box center [240, 114] width 33 height 7
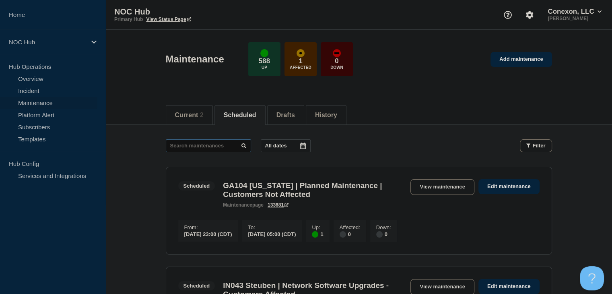
click at [232, 146] on input "text" at bounding box center [208, 145] width 85 height 13
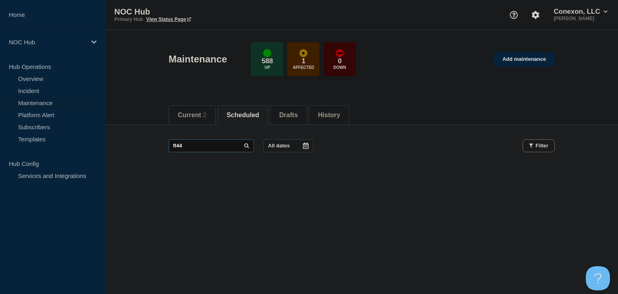
click at [178, 147] on input "fl44" at bounding box center [211, 145] width 85 height 13
click at [176, 146] on input "fl44" at bounding box center [211, 145] width 85 height 13
type input "fl144"
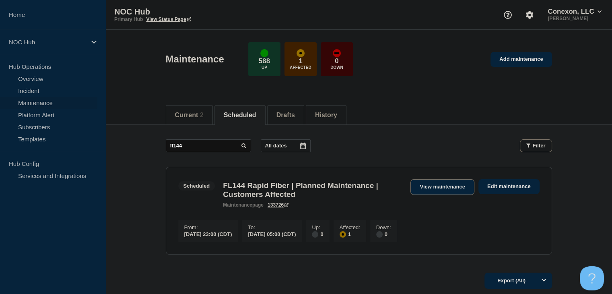
click at [430, 185] on link "View maintenance" at bounding box center [442, 187] width 64 height 16
